Goal: Task Accomplishment & Management: Use online tool/utility

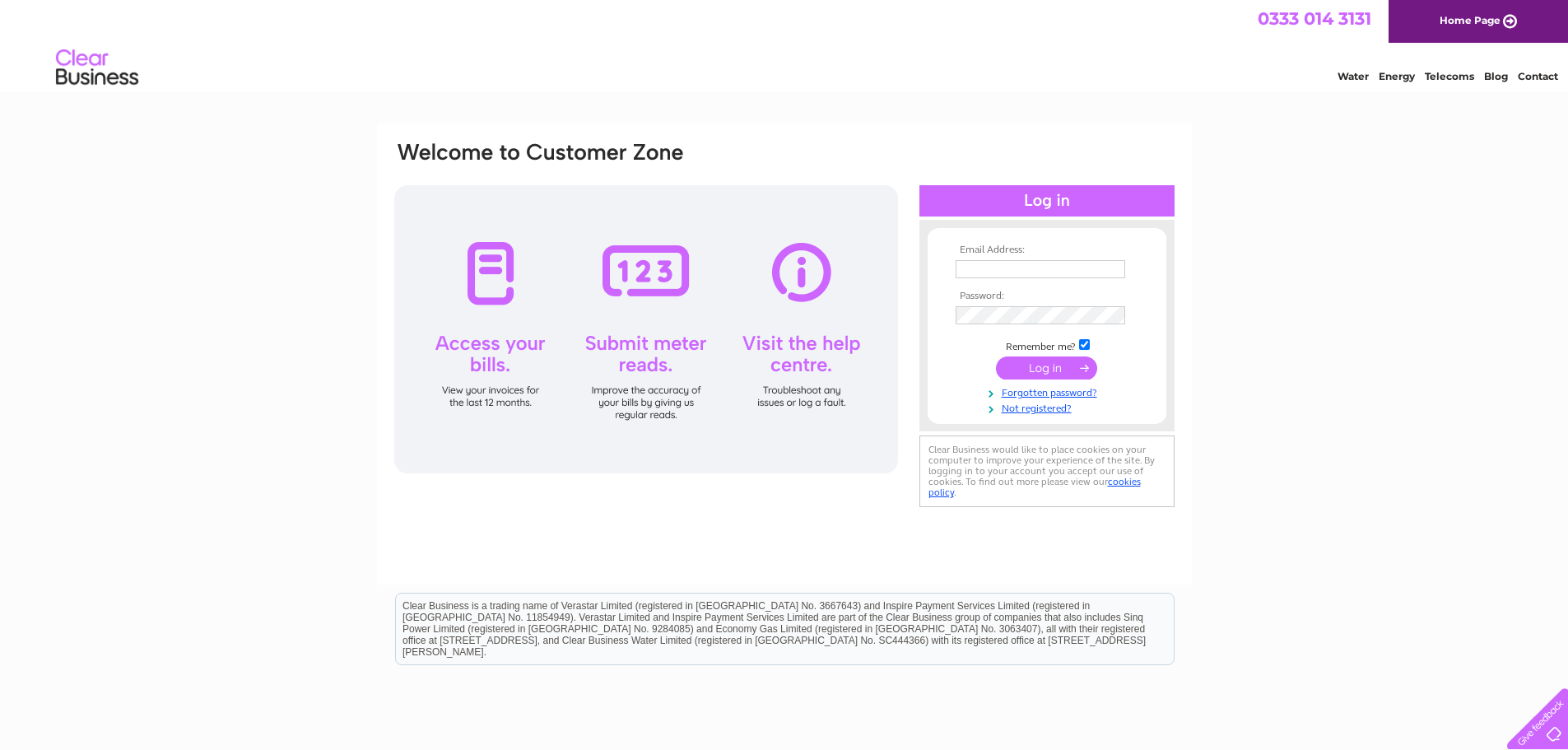
click at [1011, 257] on td at bounding box center [1047, 269] width 191 height 27
click at [1010, 267] on input "text" at bounding box center [1040, 269] width 169 height 18
type input "charlottedental@btconnect.com"
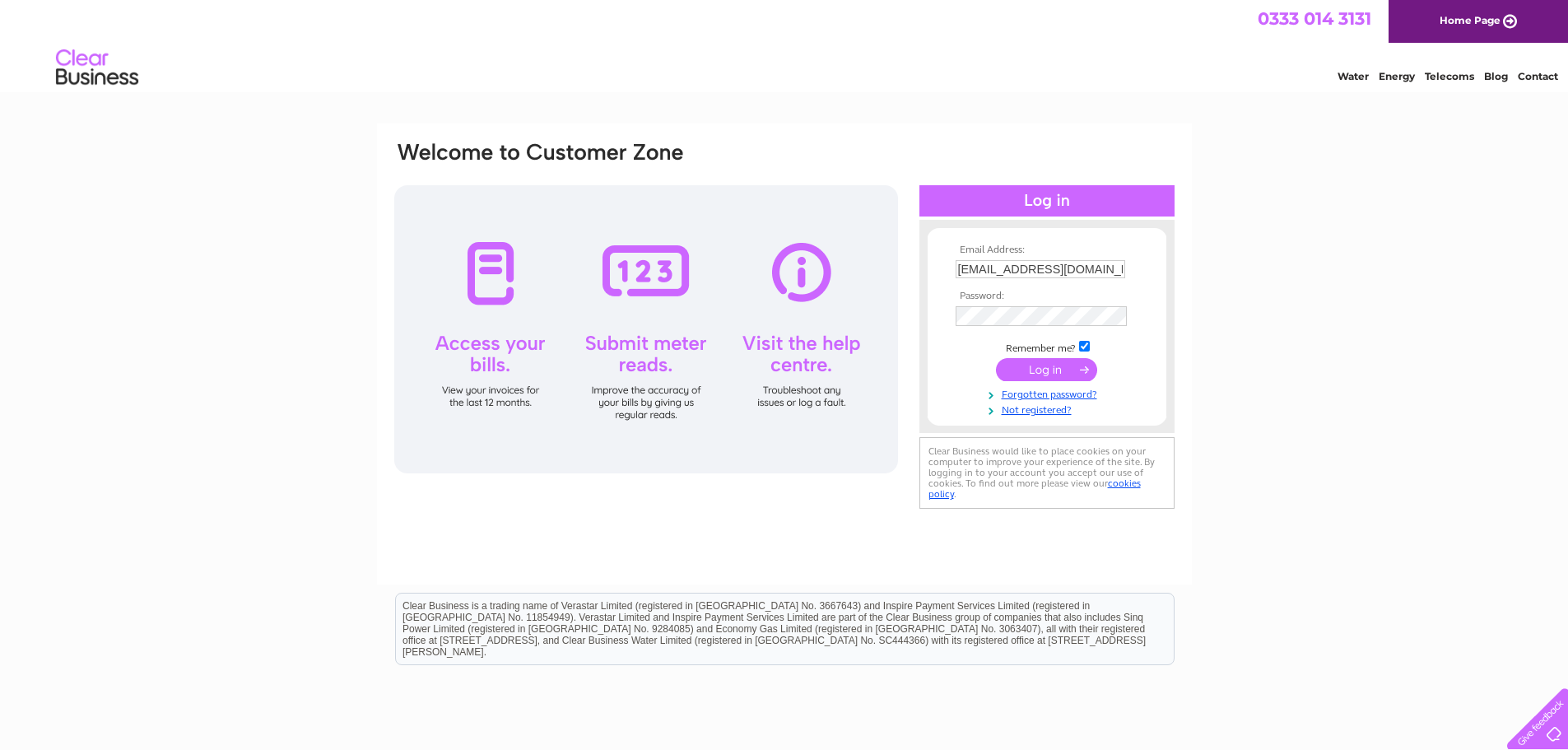
click at [1020, 369] on input "submit" at bounding box center [1047, 370] width 102 height 23
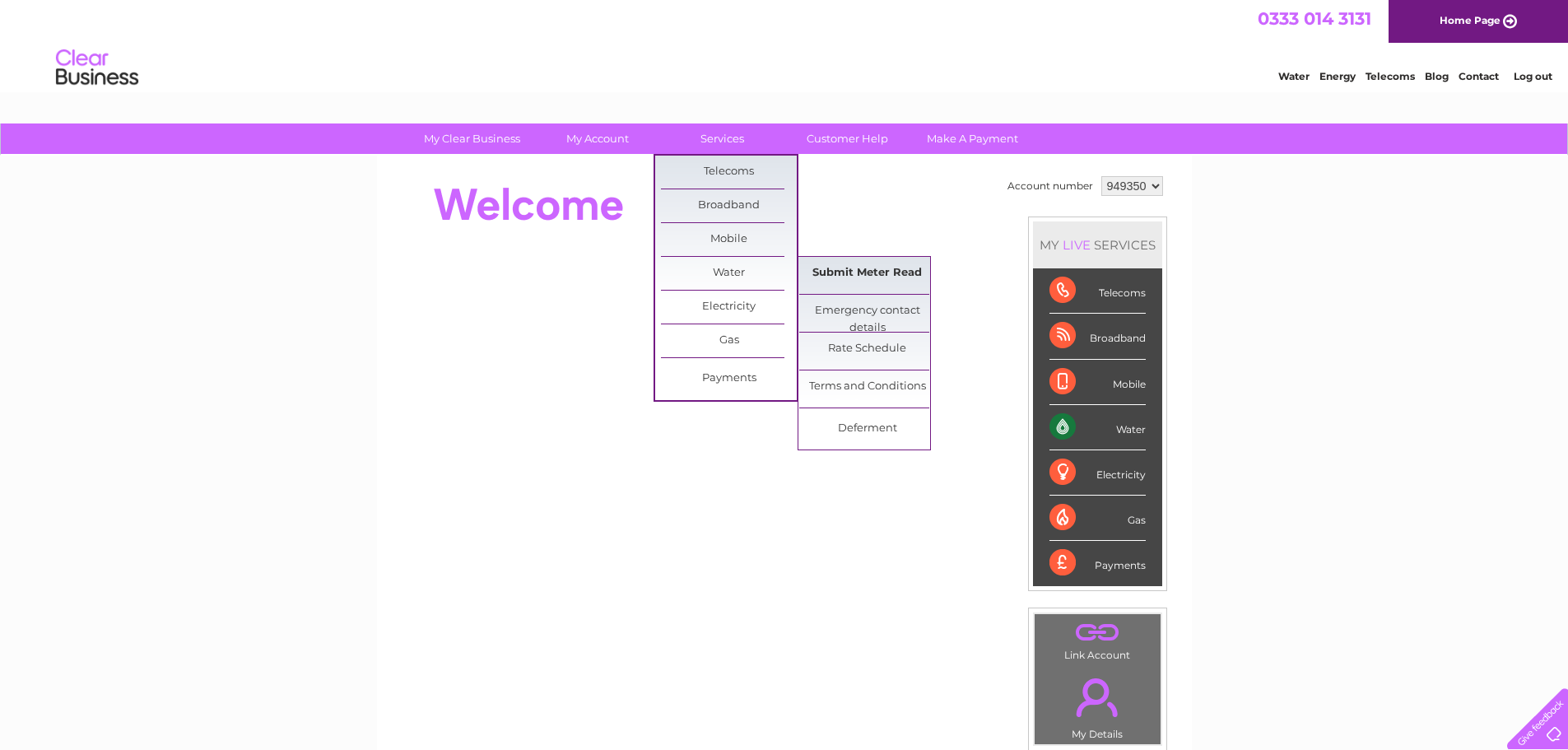
click at [824, 273] on link "Submit Meter Read" at bounding box center [866, 273] width 135 height 33
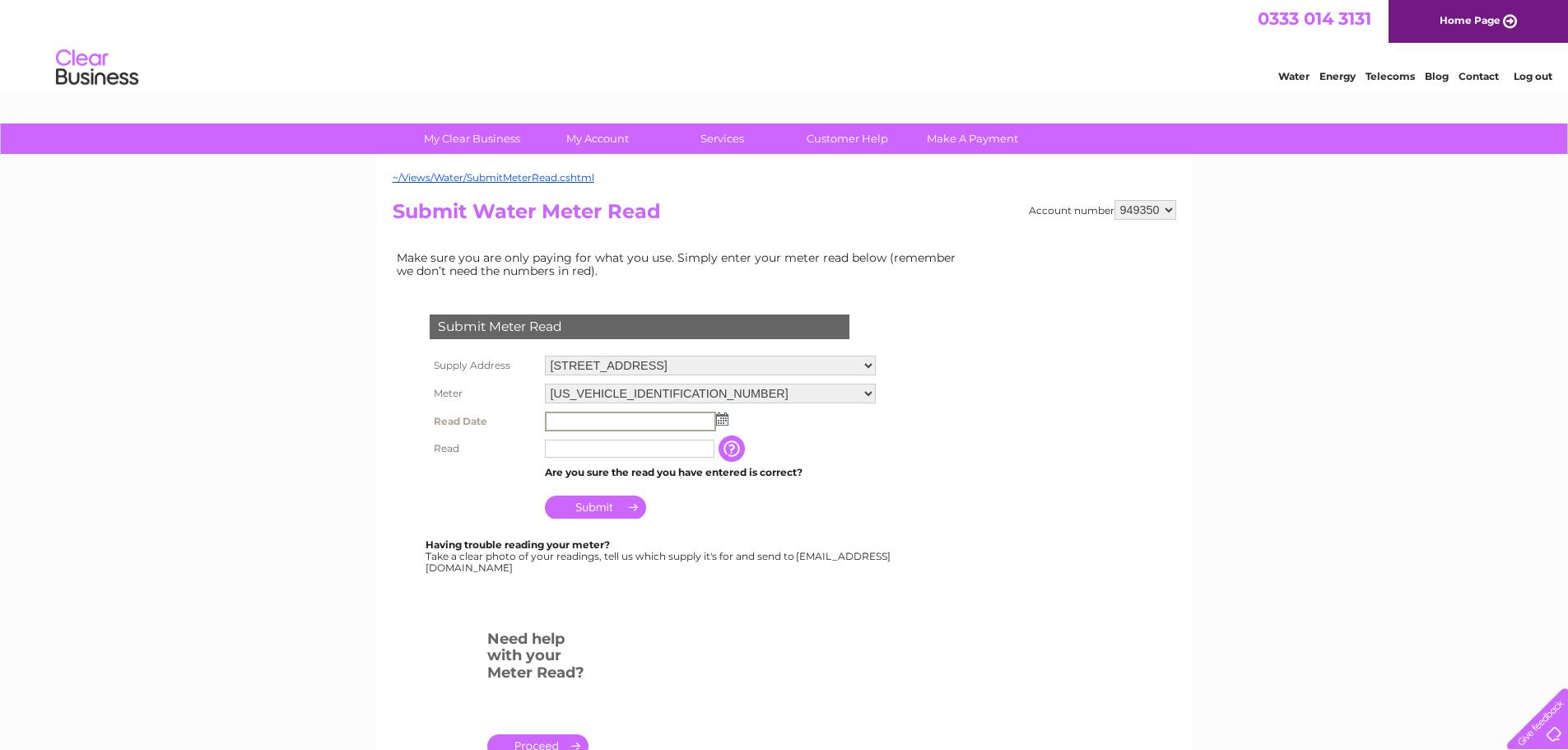
click at [672, 427] on input "text" at bounding box center [630, 422] width 171 height 20
click at [729, 416] on td at bounding box center [710, 421] width 339 height 27
click at [723, 416] on img at bounding box center [720, 418] width 12 height 13
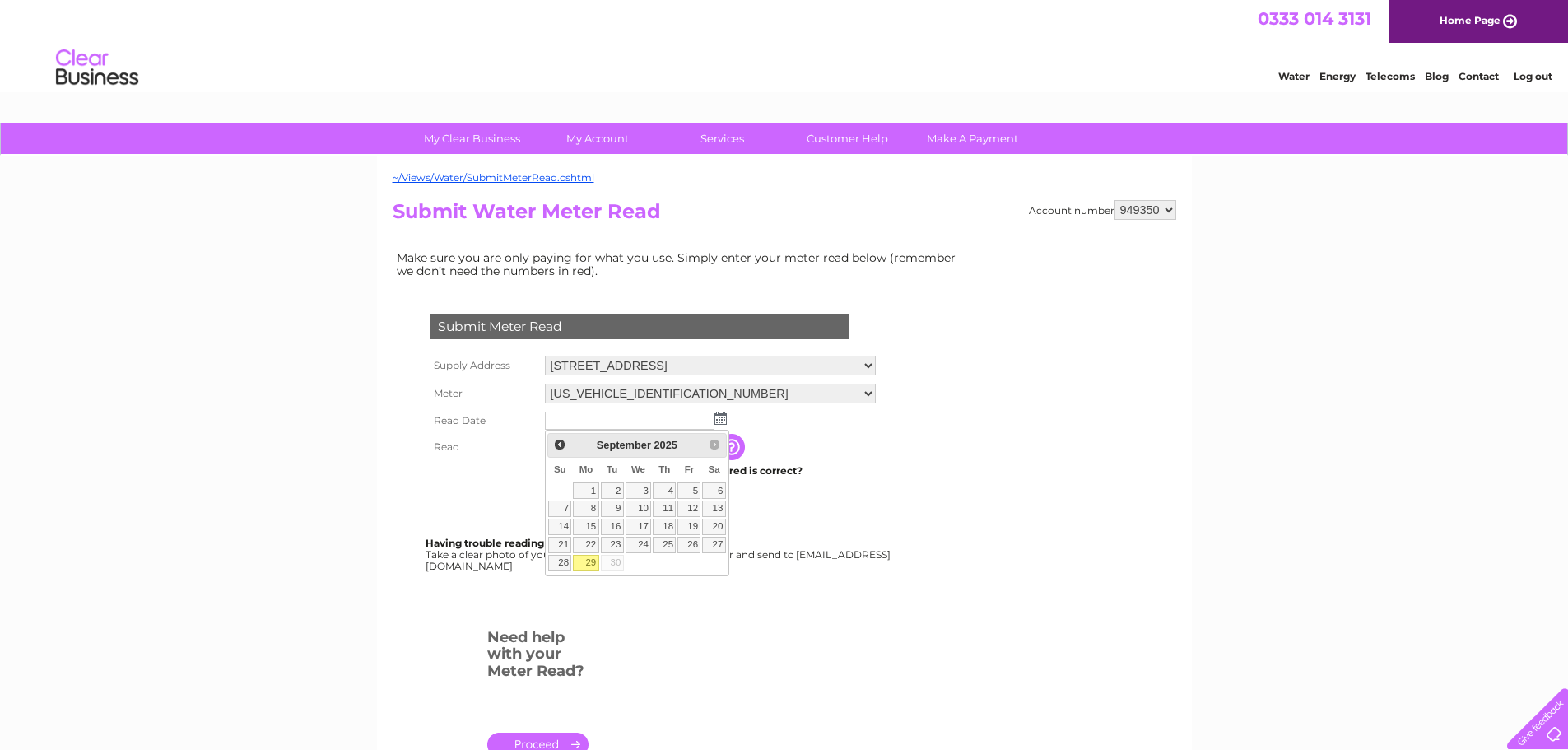
click at [582, 566] on link "29" at bounding box center [585, 563] width 26 height 16
type input "2025/09/29"
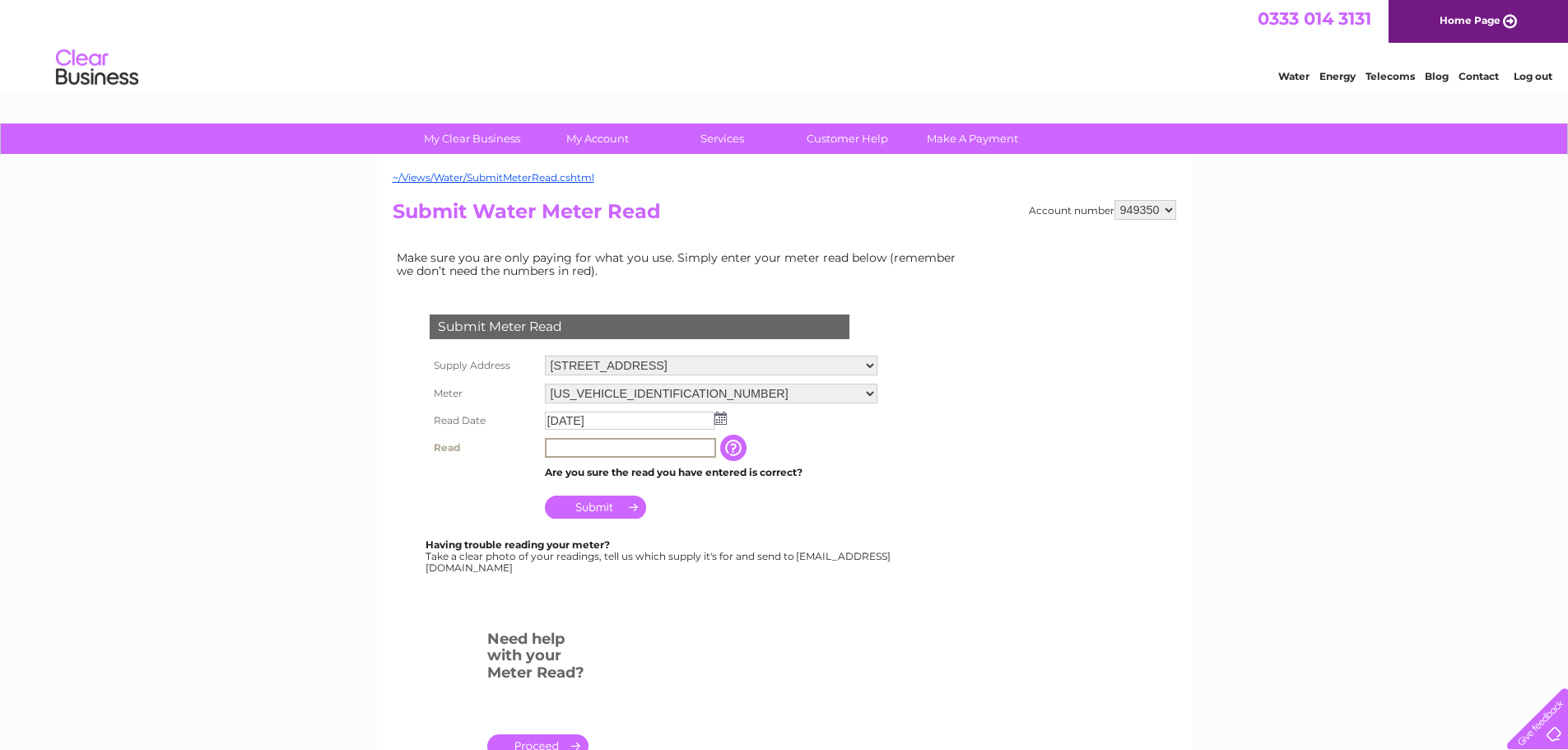
click at [608, 445] on input "text" at bounding box center [630, 448] width 171 height 20
type input "238"
click at [612, 509] on input "Submit" at bounding box center [595, 506] width 102 height 23
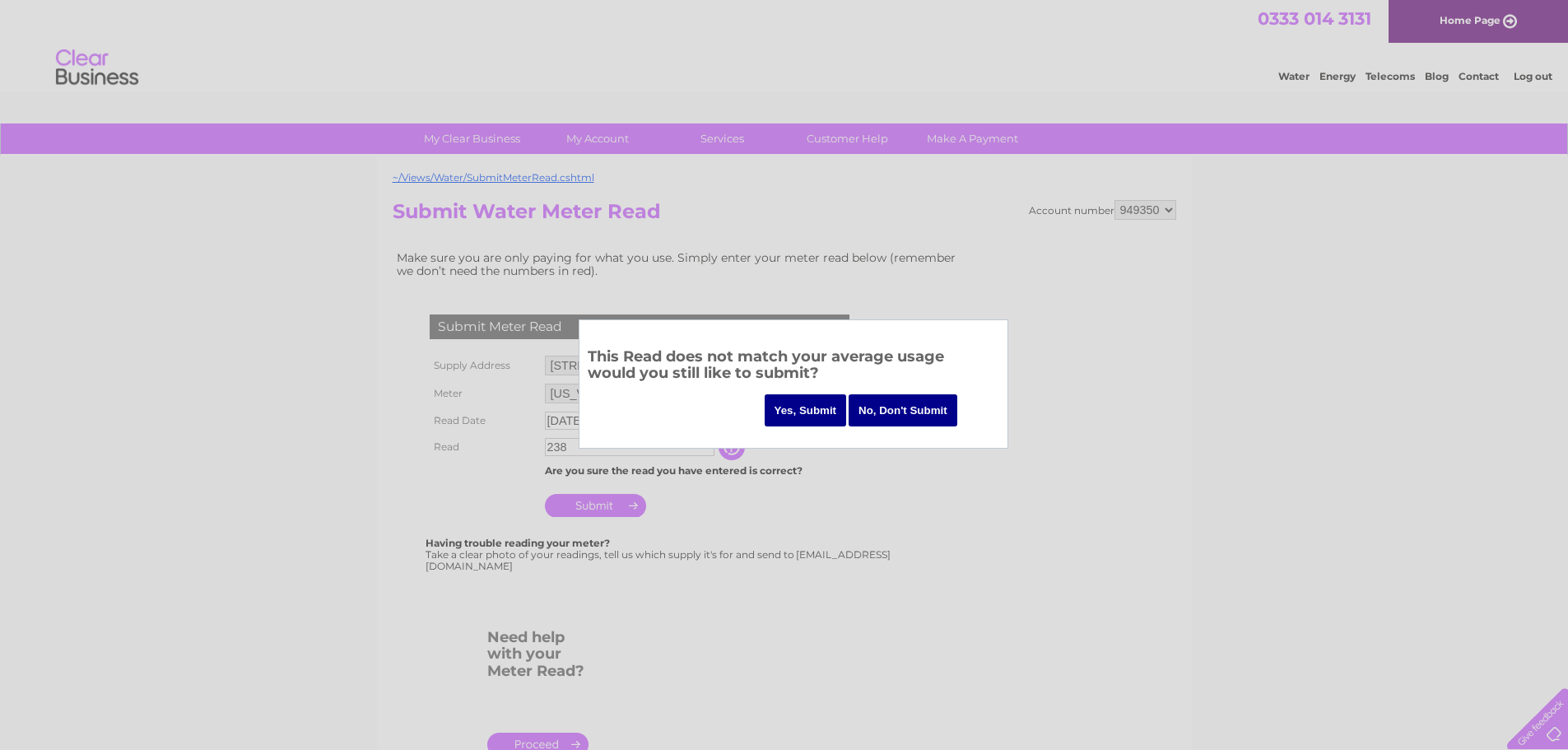
click at [814, 402] on input "Yes, Submit" at bounding box center [806, 410] width 82 height 32
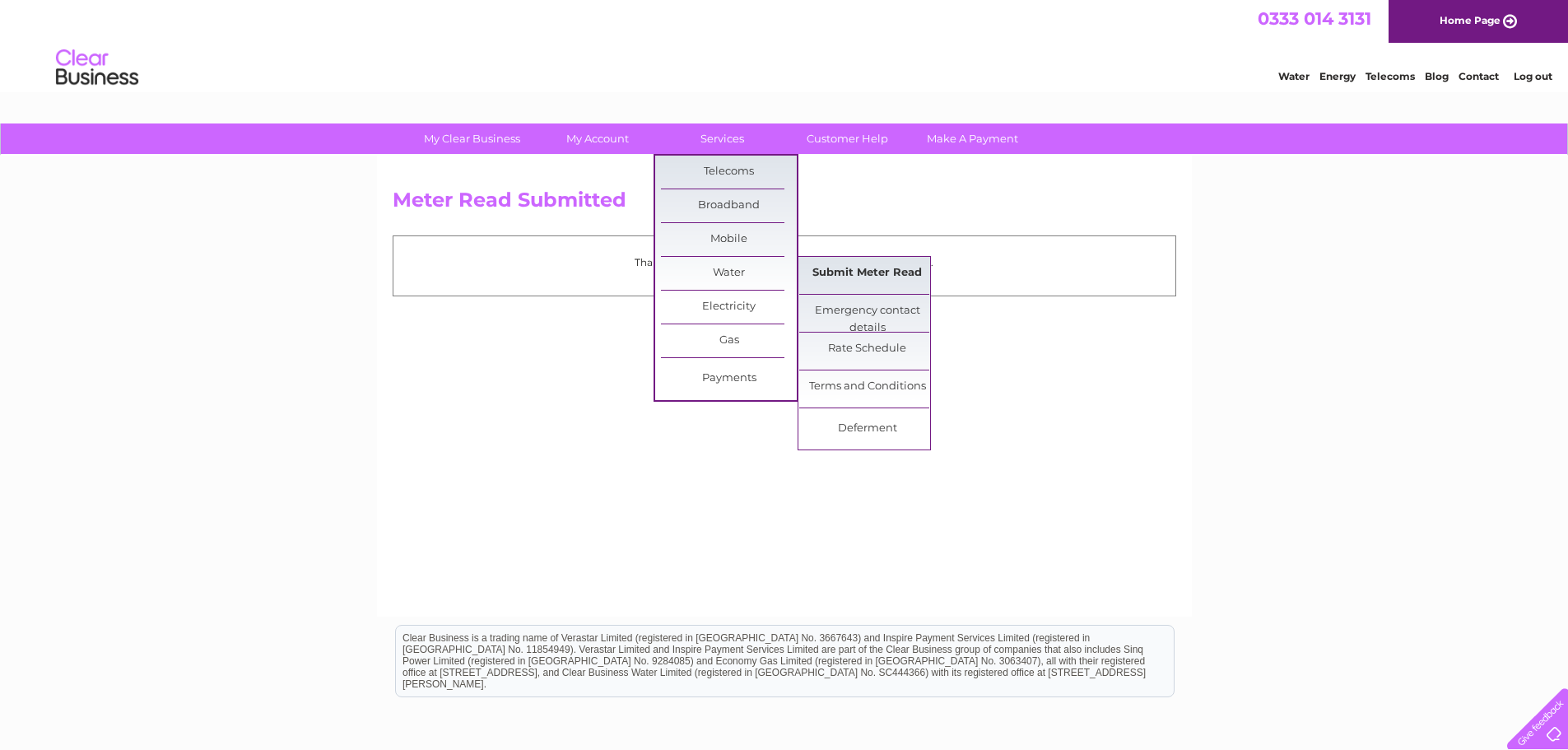
click at [849, 271] on link "Submit Meter Read" at bounding box center [866, 273] width 135 height 33
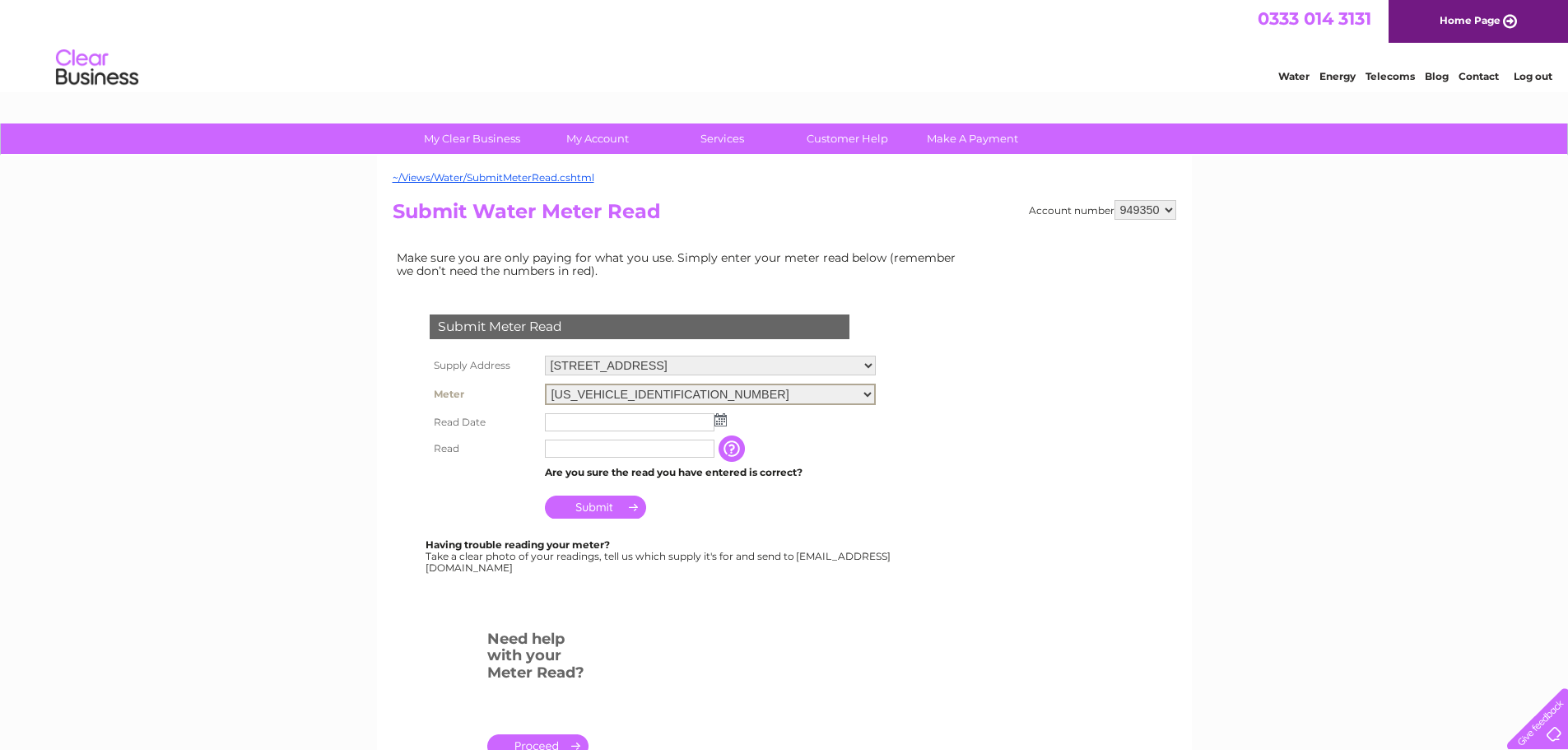
click at [786, 388] on select "06ELSTER17T061241 06ELSTER17T061250" at bounding box center [710, 394] width 331 height 21
select select "356062"
click at [545, 383] on select "06ELSTER17T061241 06ELSTER17T061250" at bounding box center [710, 394] width 331 height 21
click at [721, 418] on img at bounding box center [720, 418] width 12 height 13
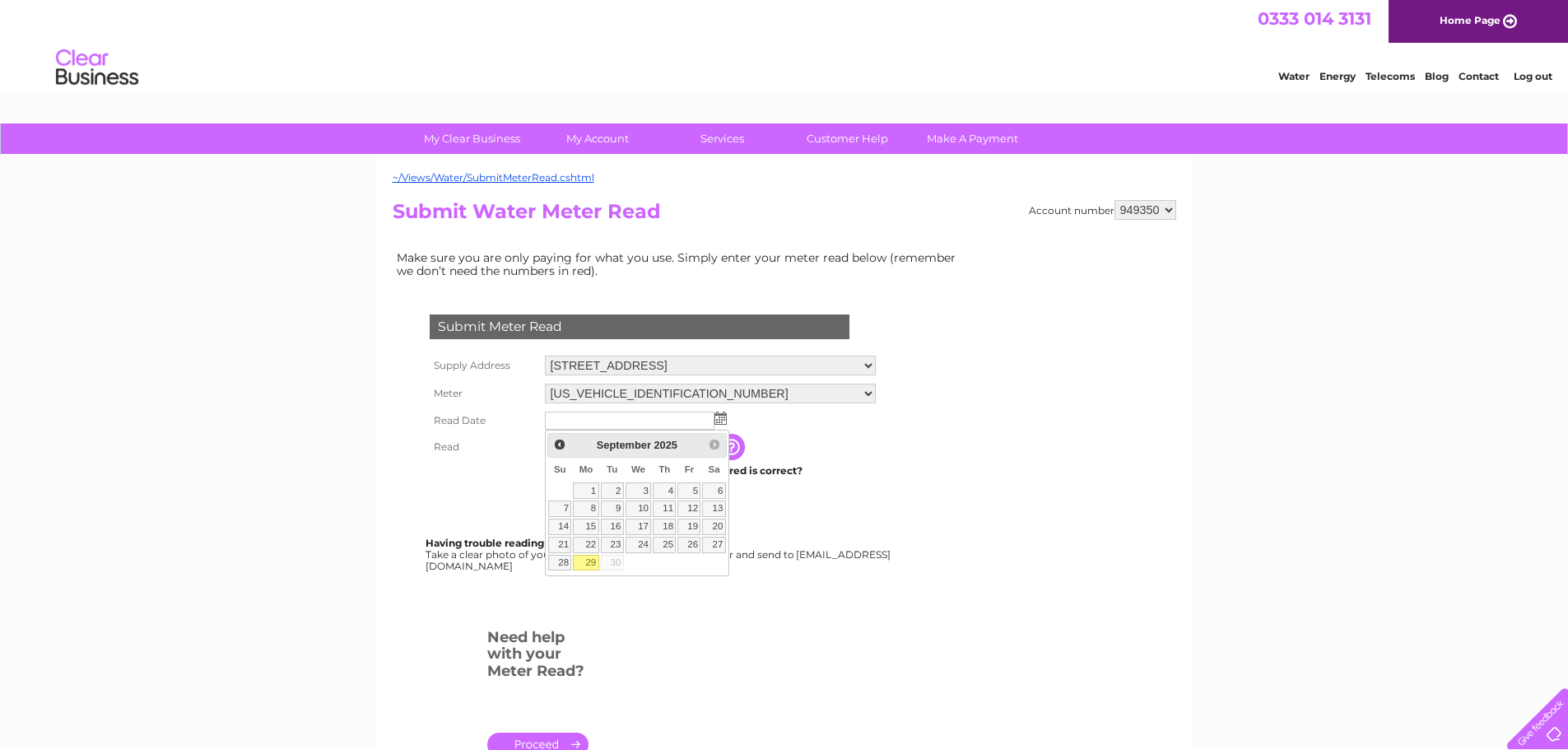
click at [594, 562] on link "29" at bounding box center [585, 563] width 26 height 16
type input "[DATE]"
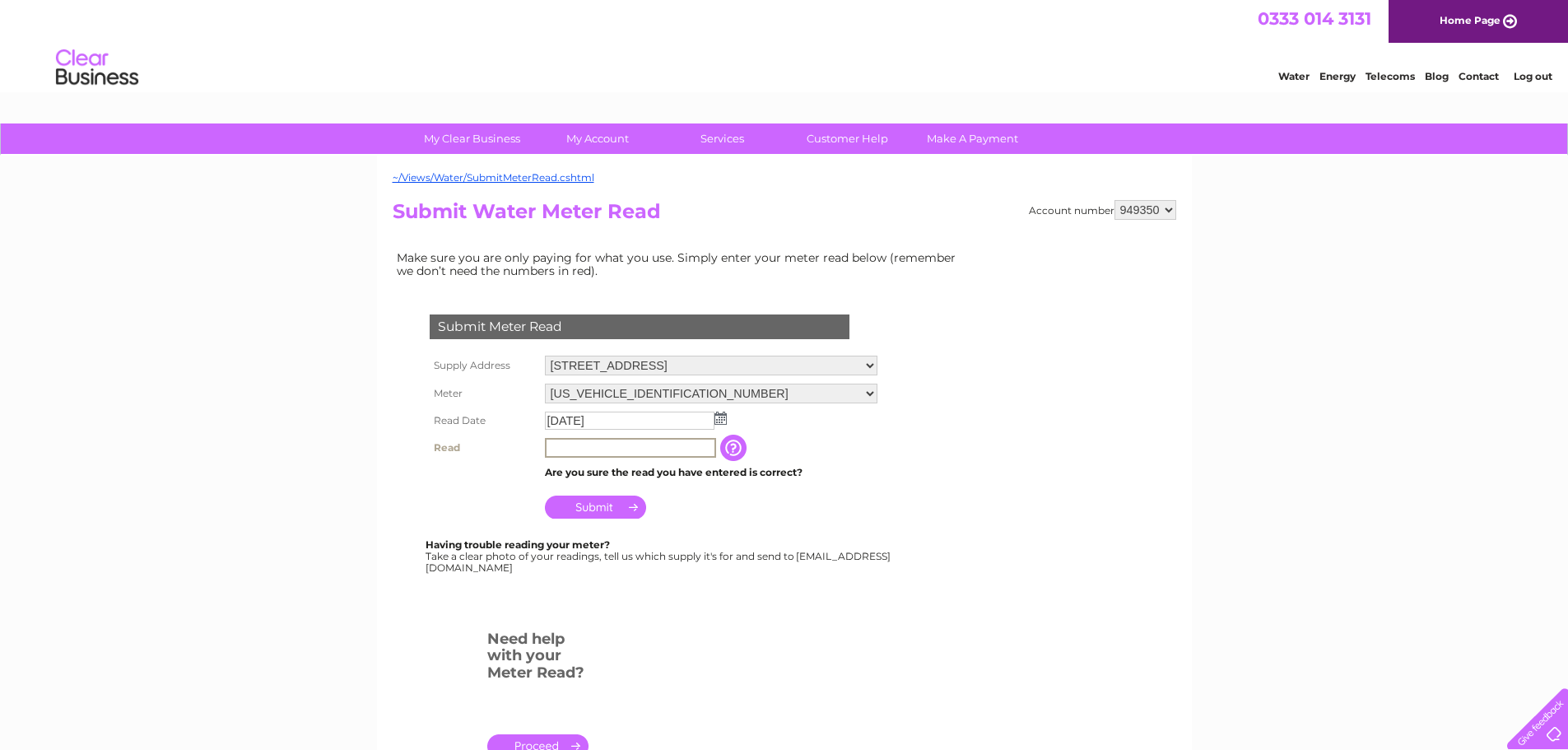
click at [630, 440] on input "text" at bounding box center [630, 448] width 171 height 20
type input "510"
click at [567, 506] on input "Submit" at bounding box center [595, 506] width 102 height 23
